Goal: Task Accomplishment & Management: Manage account settings

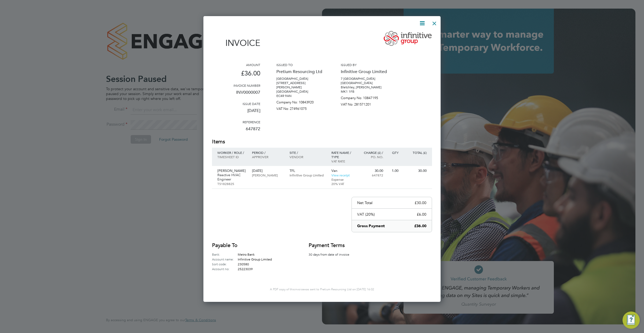
scroll to position [284, 237]
drag, startPoint x: 433, startPoint y: 25, endPoint x: 430, endPoint y: 23, distance: 3.1
click at [433, 25] on div at bounding box center [434, 22] width 10 height 10
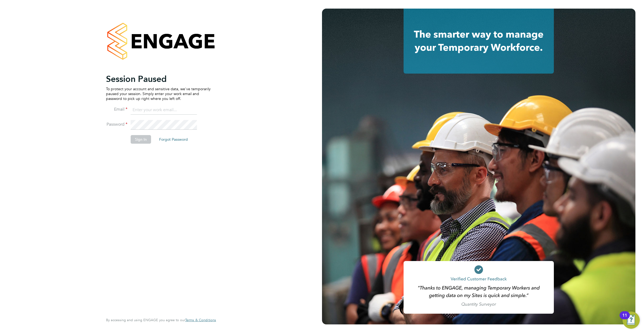
click at [191, 109] on input at bounding box center [164, 110] width 66 height 10
type input "resources@infinitivegroup.co.uk"
click at [137, 140] on button "Sign In" at bounding box center [141, 139] width 20 height 9
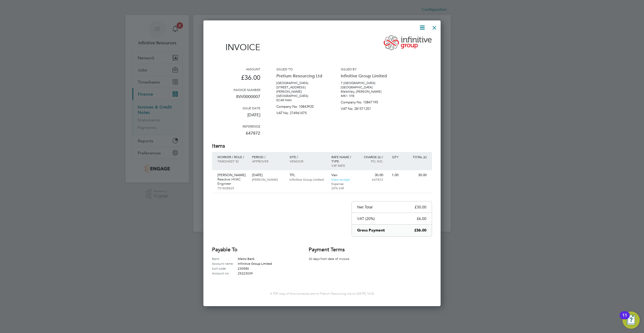
click at [432, 29] on div at bounding box center [434, 26] width 10 height 10
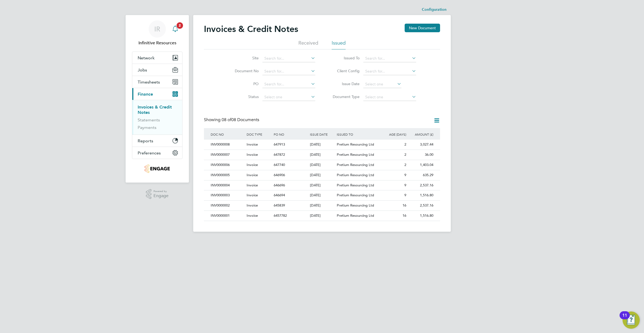
click at [177, 29] on icon "Main navigation" at bounding box center [175, 28] width 6 height 6
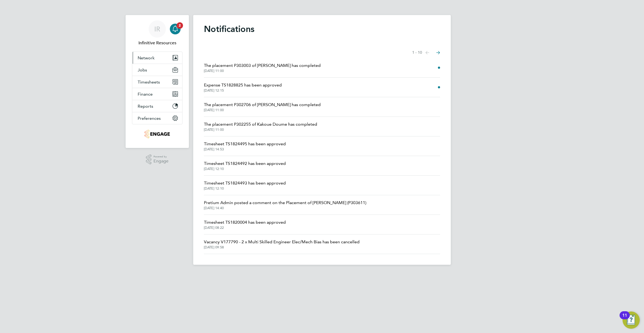
click at [147, 61] on button "Network" at bounding box center [157, 58] width 50 height 12
click at [181, 28] on app-nav-user-info "IR Infinitive Resources Notifications 2" at bounding box center [157, 33] width 50 height 36
click at [177, 25] on span "2" at bounding box center [179, 25] width 6 height 6
click at [157, 69] on button "Jobs" at bounding box center [157, 70] width 50 height 12
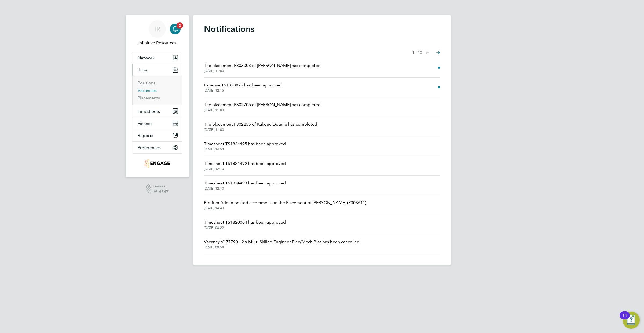
click at [152, 90] on link "Vacancies" at bounding box center [147, 90] width 19 height 5
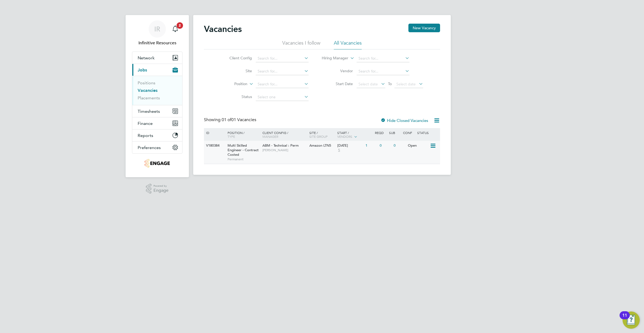
click at [339, 151] on span "5" at bounding box center [338, 150] width 3 height 5
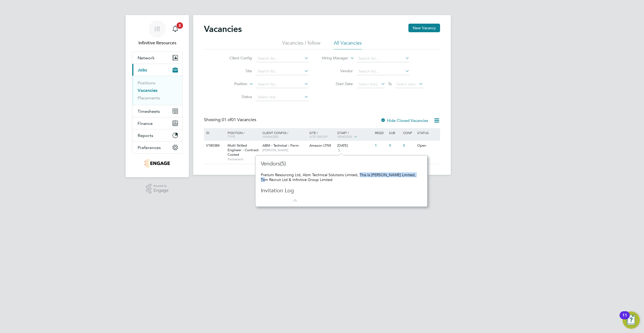
drag, startPoint x: 368, startPoint y: 174, endPoint x: 414, endPoint y: 175, distance: 46.1
click at [415, 175] on div "Pretium Resourcing Ltd, Abm Technical Solutions Limited, This Is [PERSON_NAME] …" at bounding box center [341, 177] width 161 height 10
